Goal: Browse casually: Browse casually

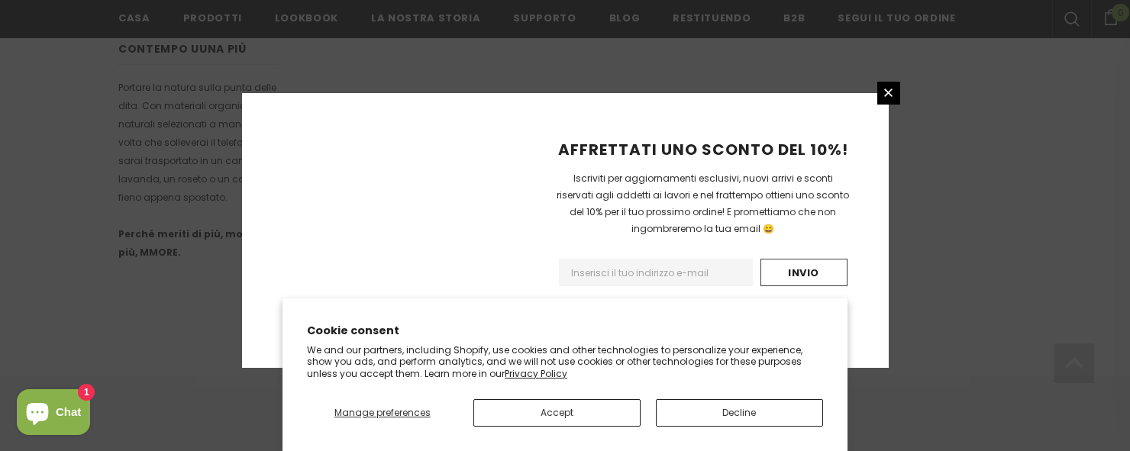
scroll to position [1114, 0]
